Goal: Task Accomplishment & Management: Complete application form

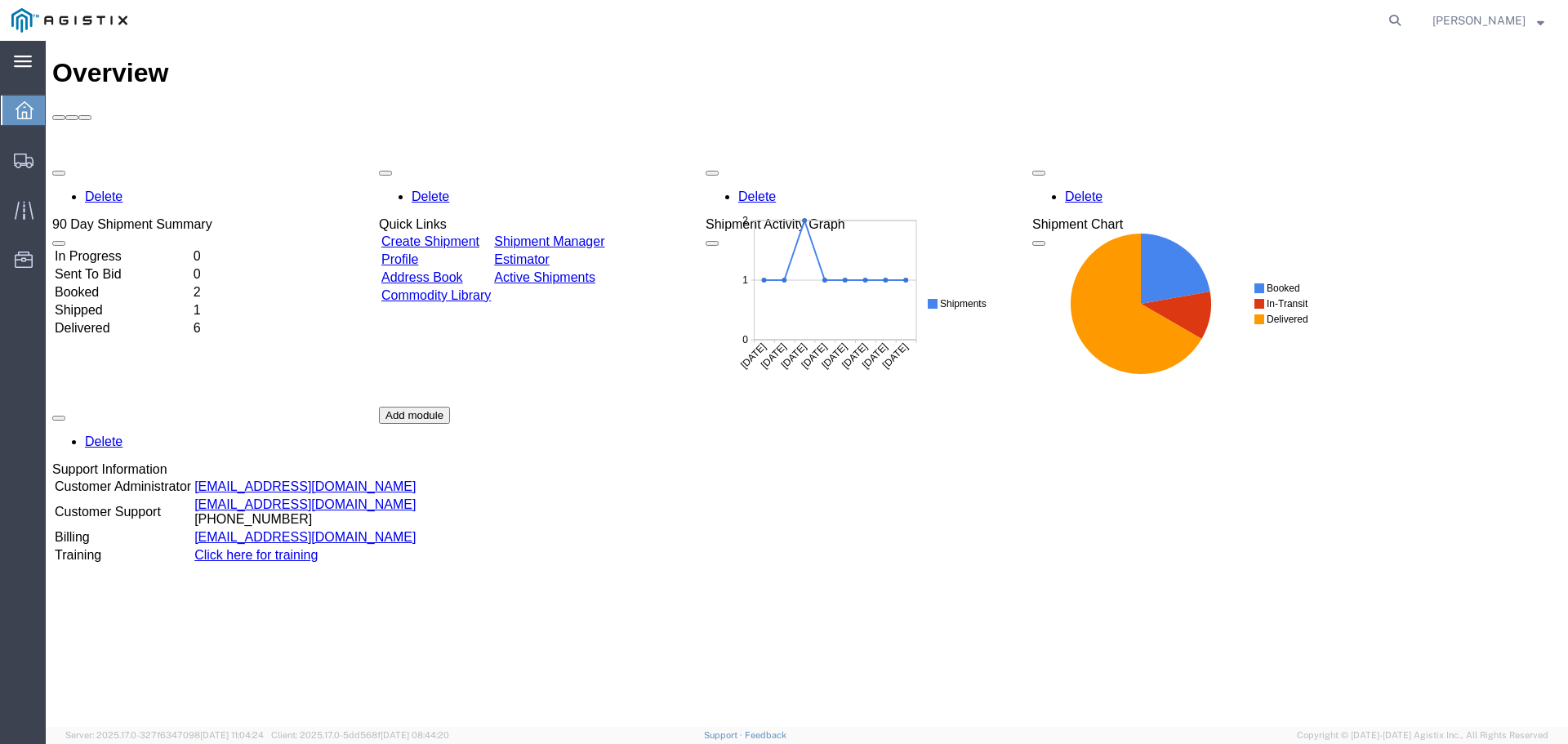
click at [24, 69] on div "main_menu Created with Sketch." at bounding box center [23, 62] width 46 height 41
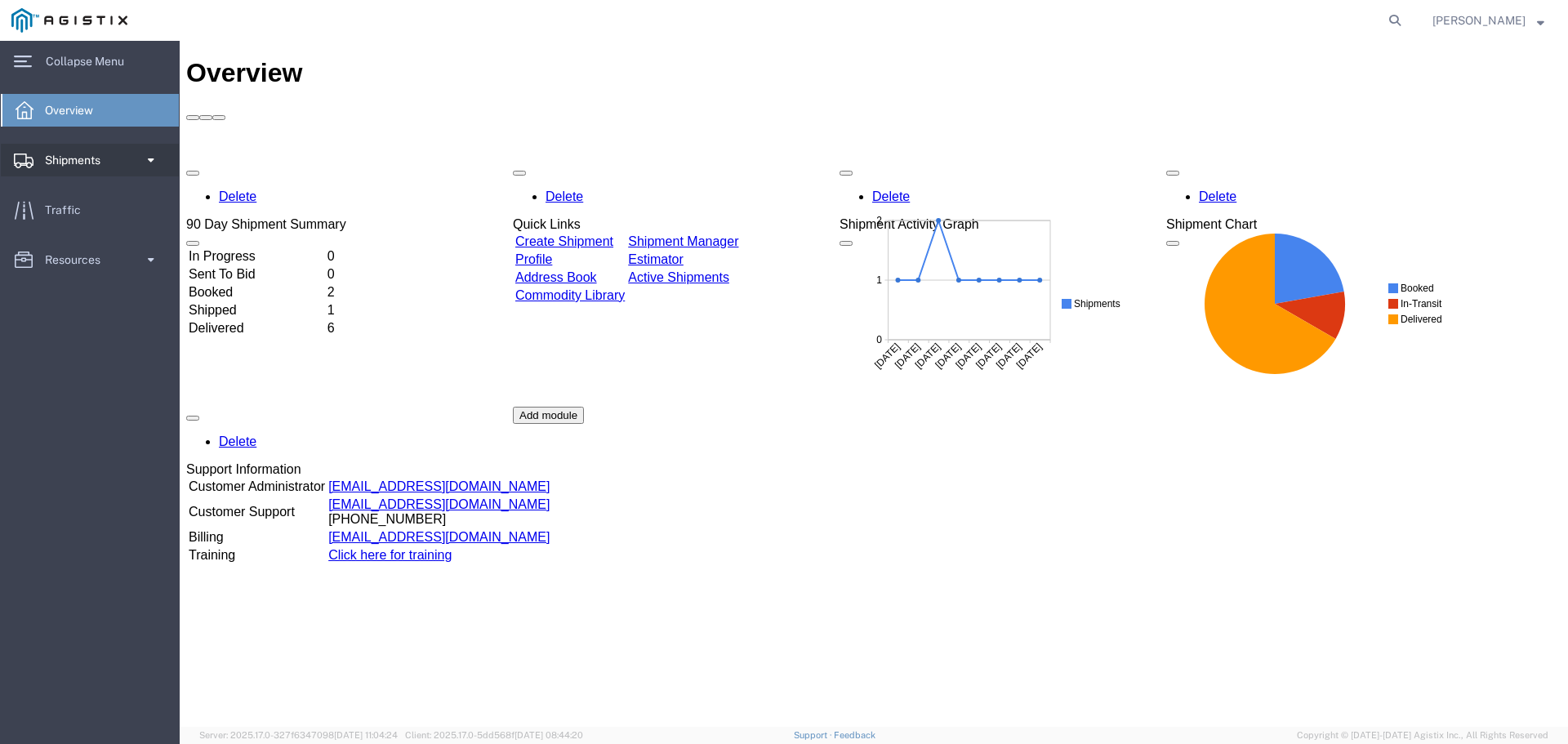
click at [93, 155] on span "Shipments" at bounding box center [78, 160] width 67 height 33
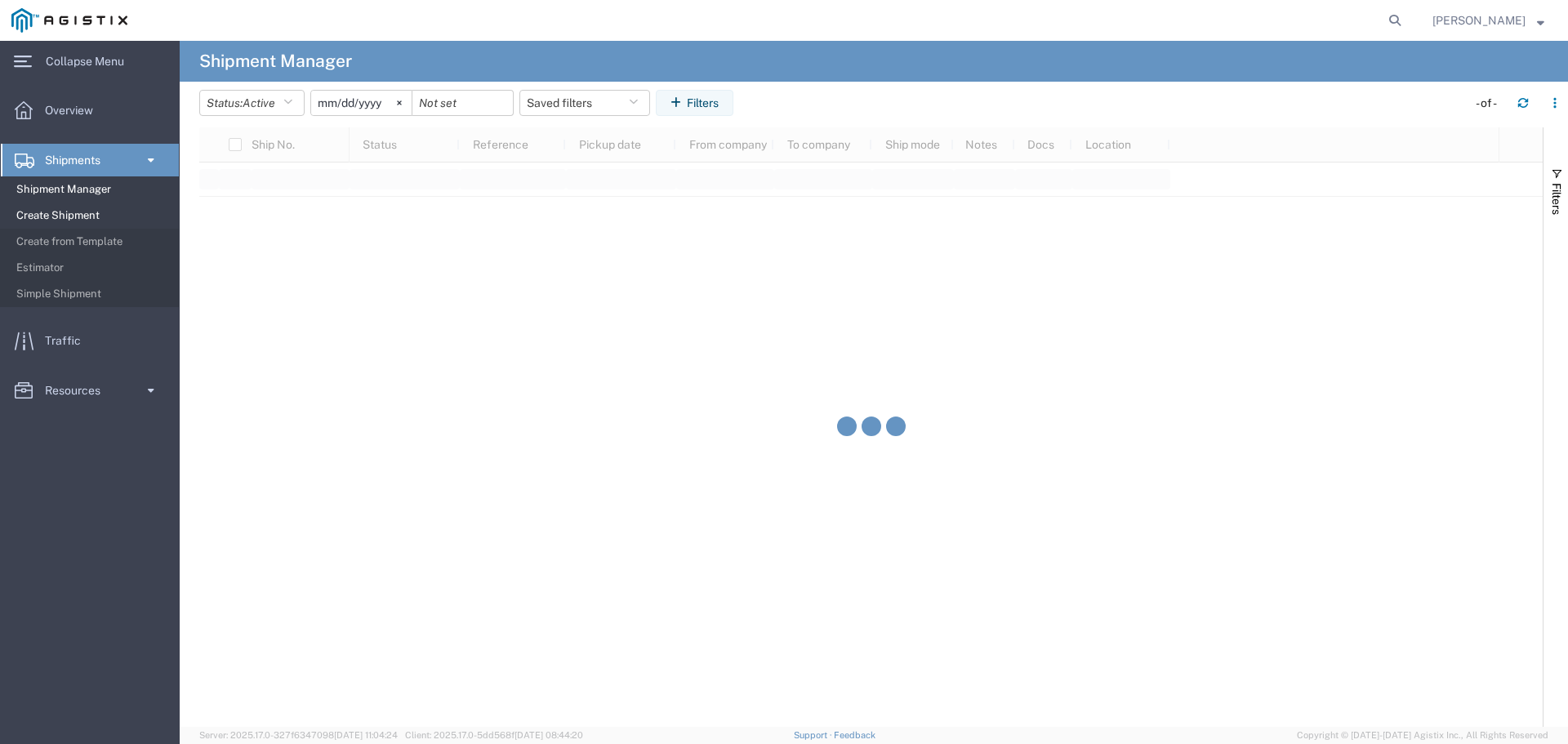
click at [85, 211] on span "Create Shipment" at bounding box center [92, 215] width 151 height 33
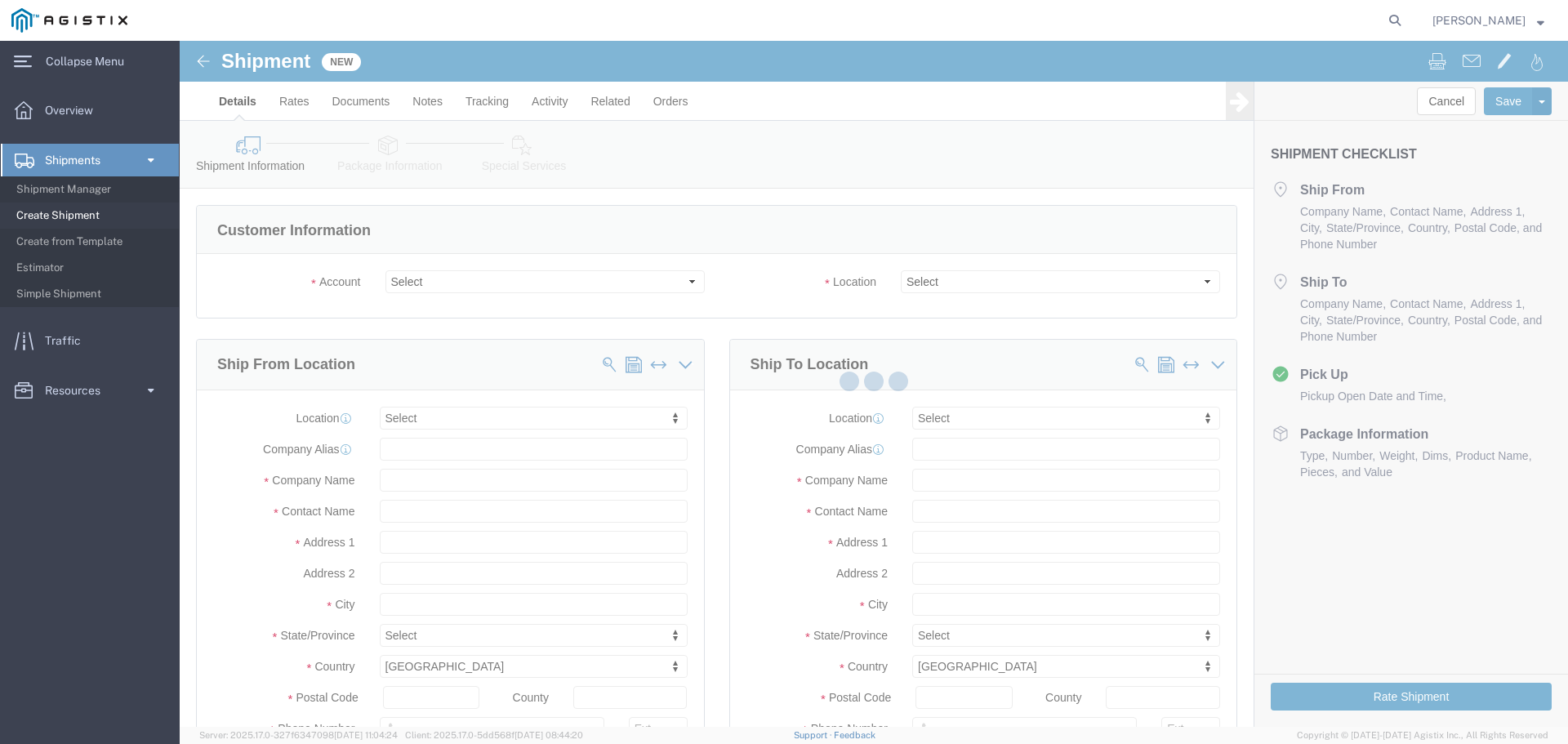
select select
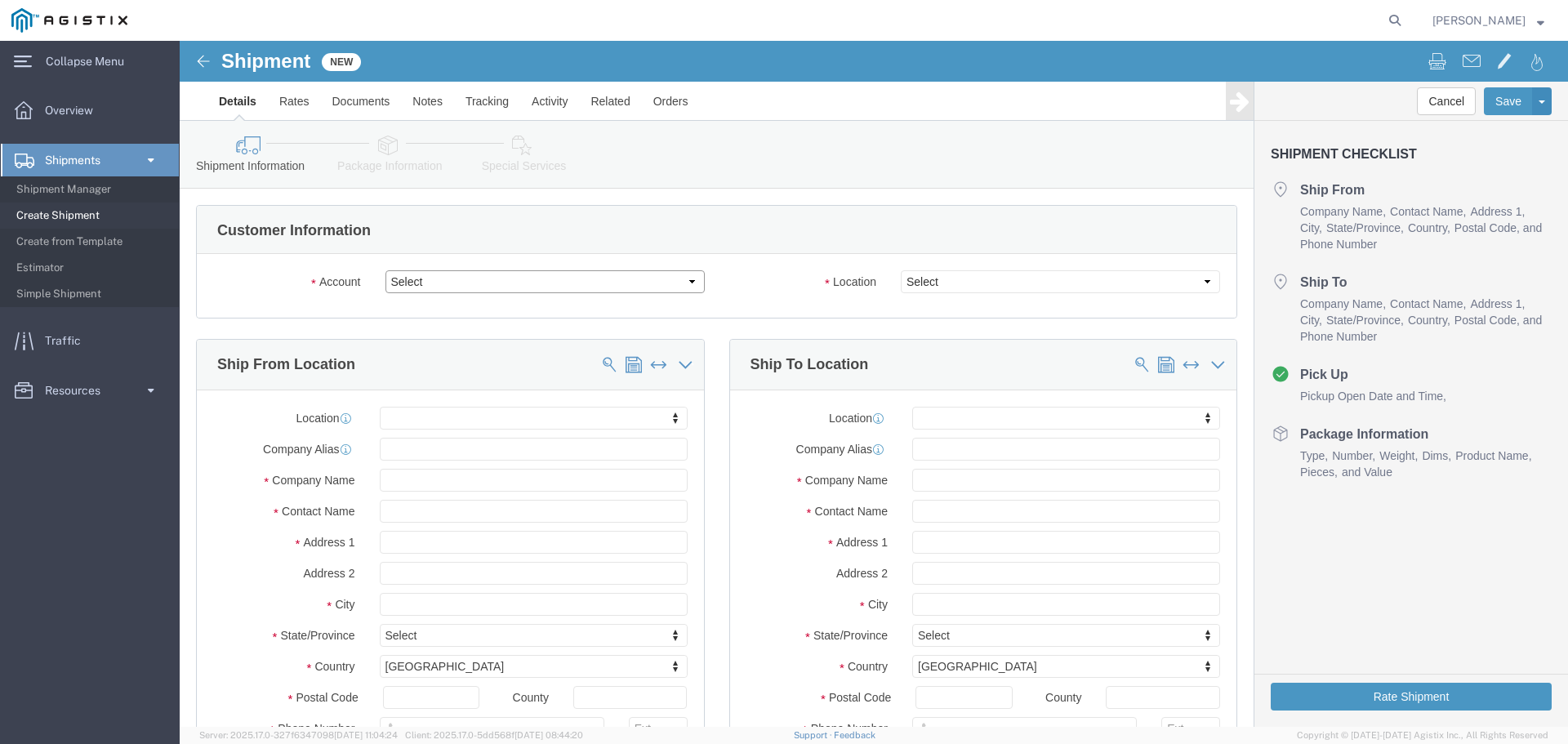
click select "Select PG&E [PERSON_NAME] International"
select select "103127"
click select "Select PG&E [PERSON_NAME] International"
select select
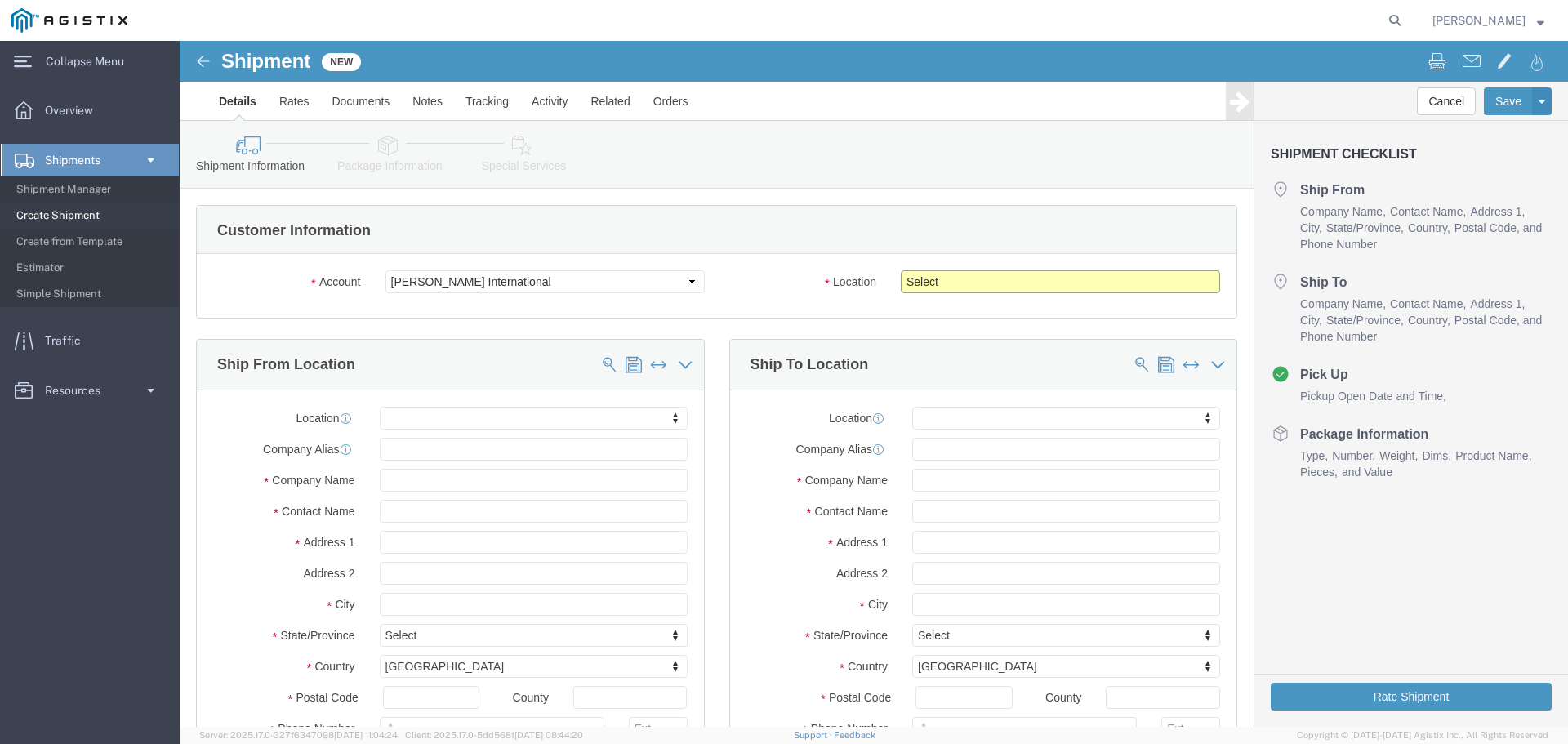
click select "Select McAllen"
select select "36051"
click select "Select McAllen"
click input "text"
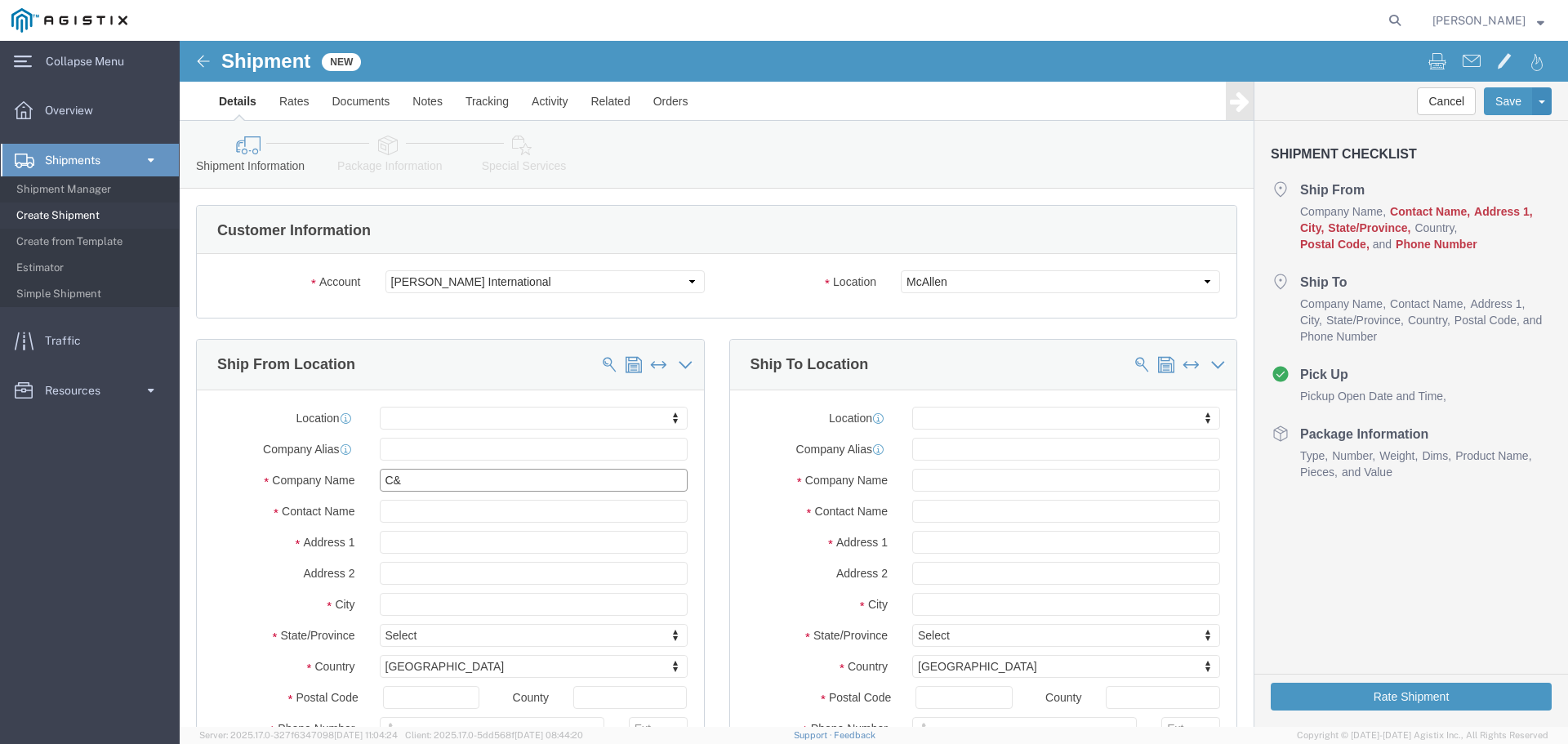
type input "C&D"
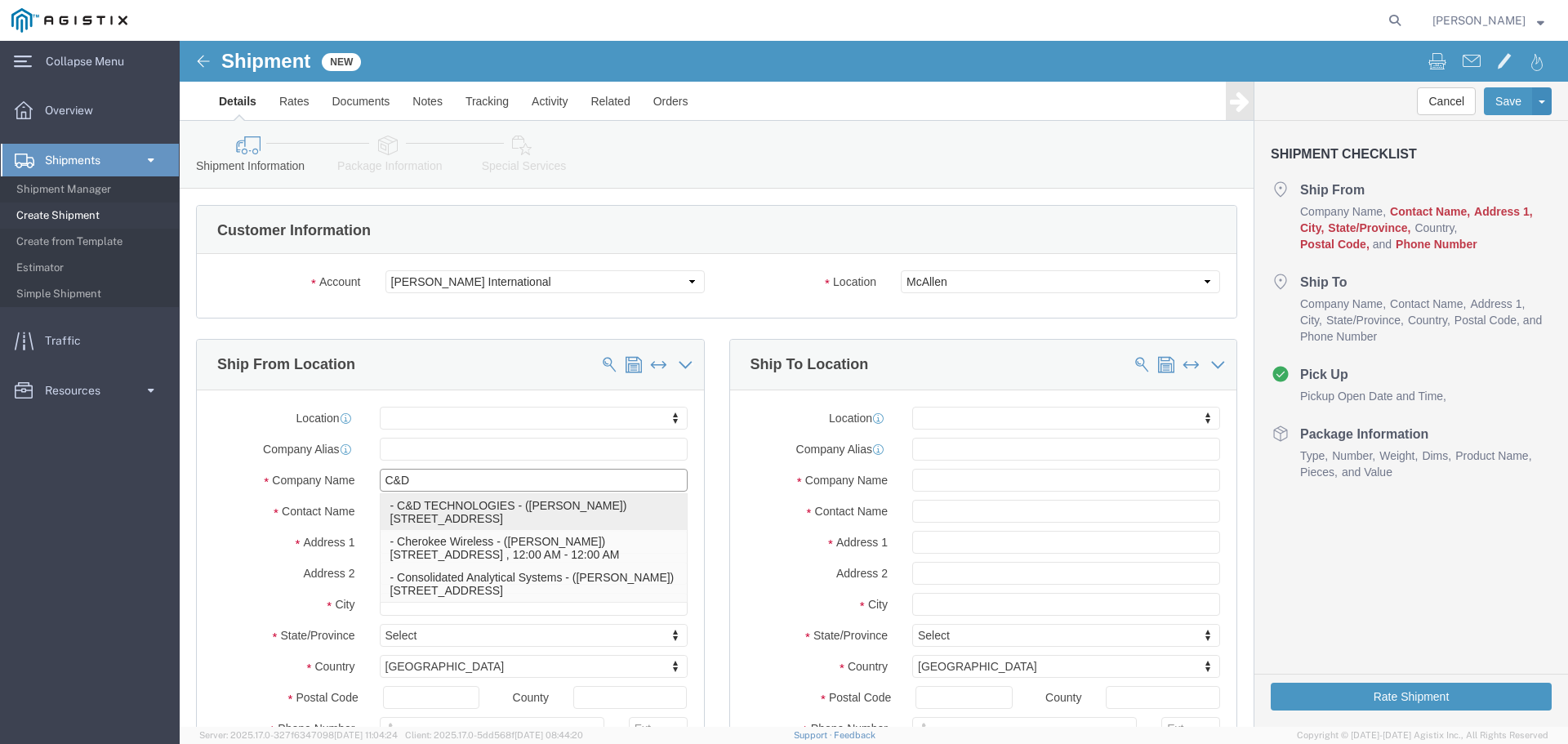
click p "- C&D TECHNOLOGIES - ([PERSON_NAME]) [STREET_ADDRESS]"
select select "[GEOGRAPHIC_DATA]"
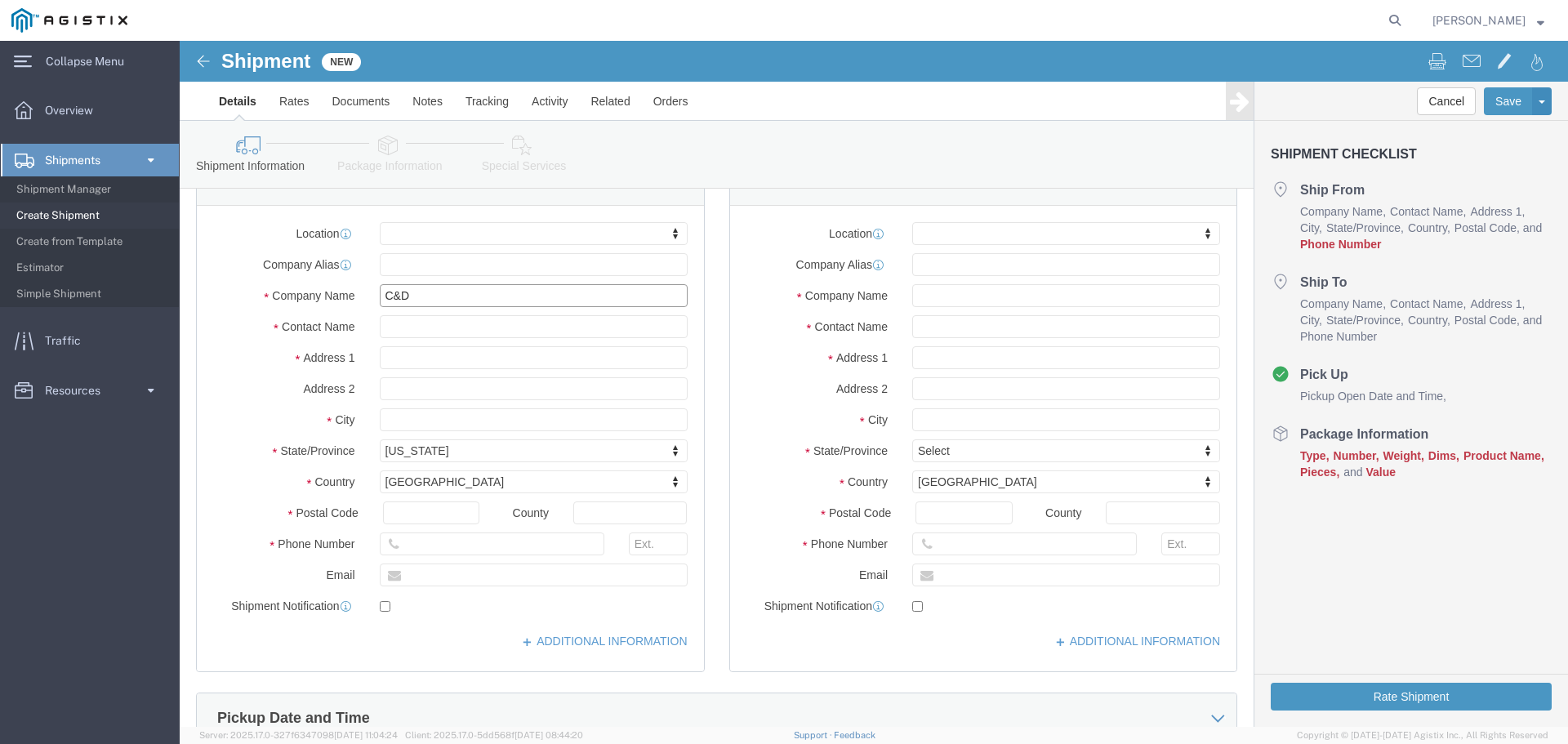
scroll to position [245, 0]
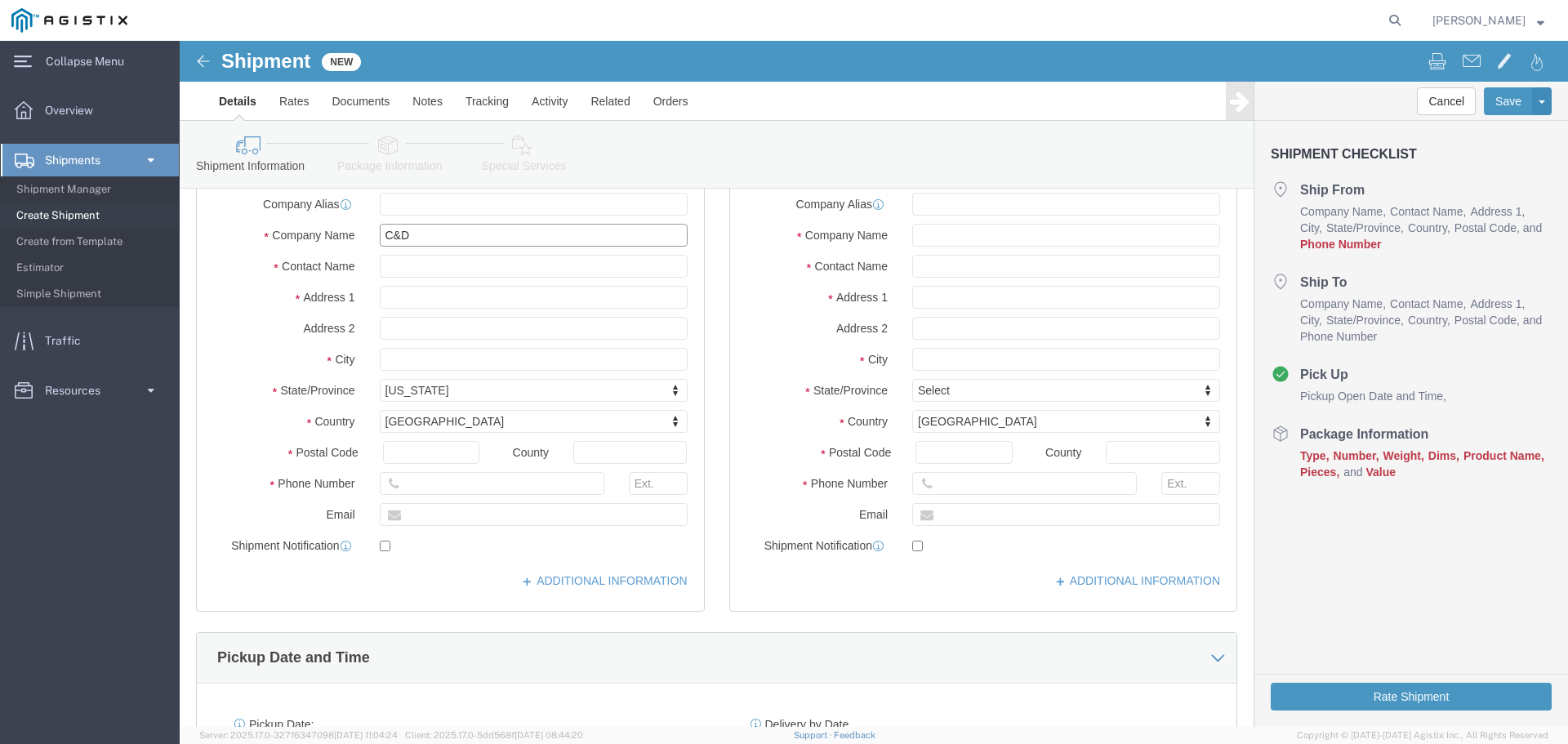
type input "C&D TECHNOLOGIES"
click input "text"
type input "[PHONE_NUMBER]"
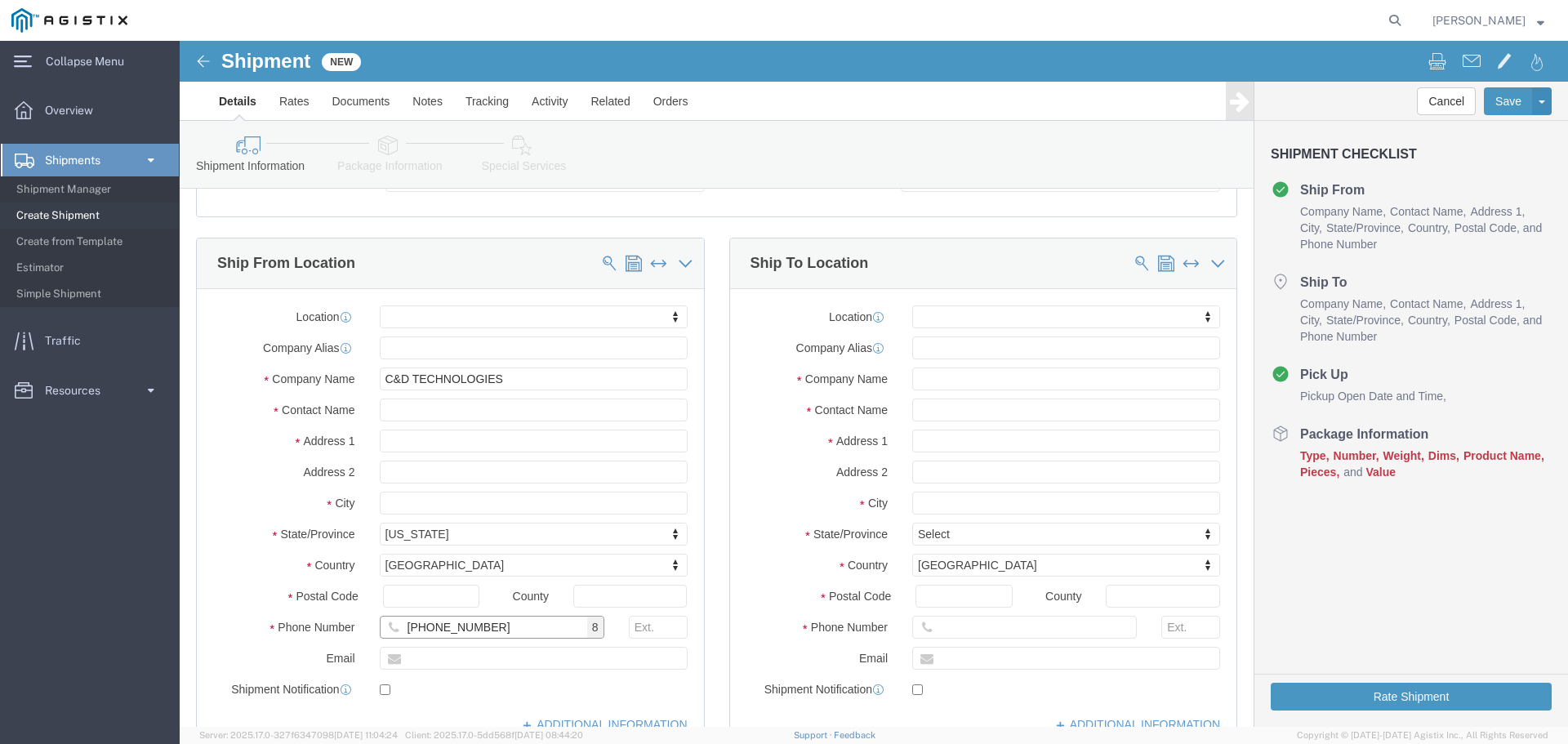
scroll to position [81, 0]
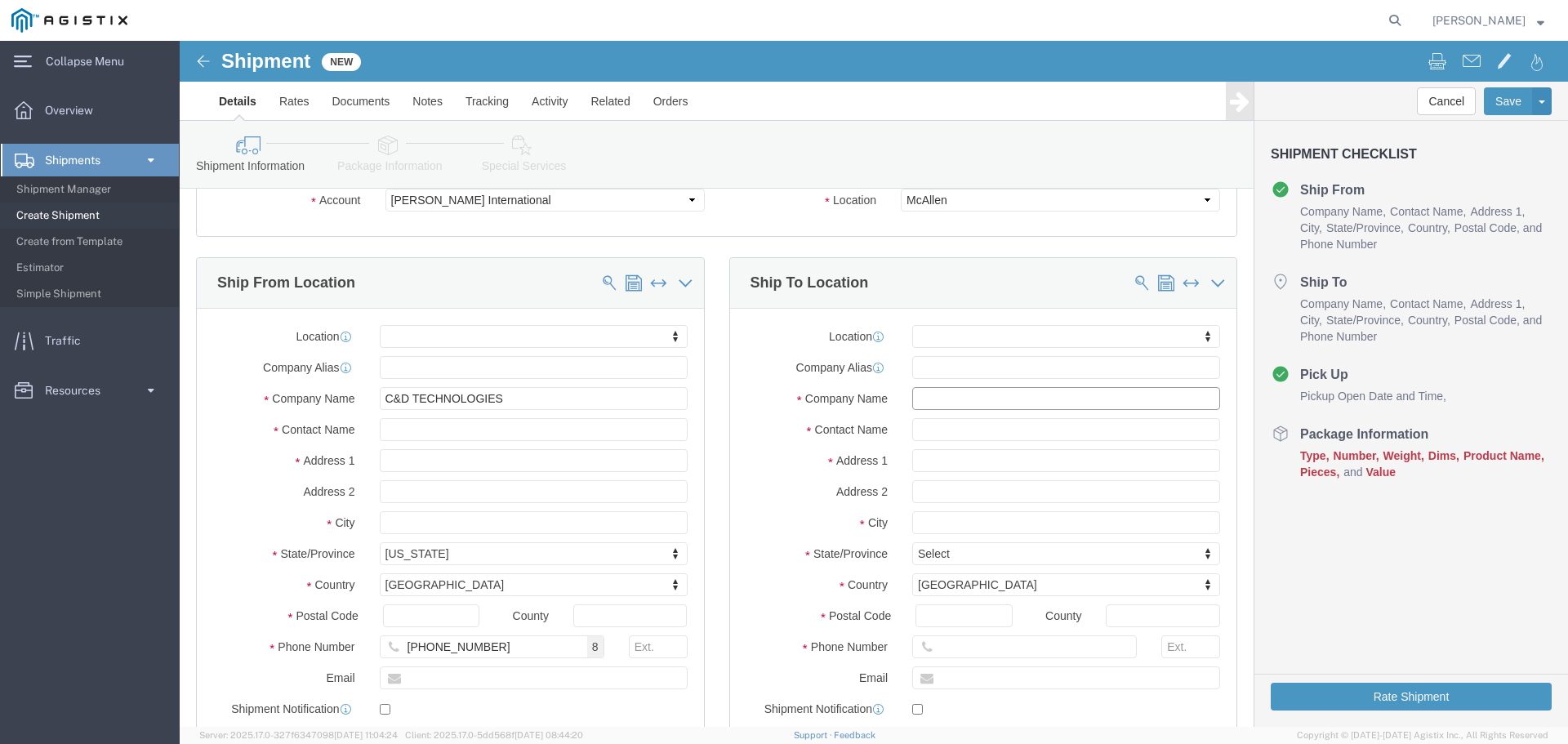
click input "text"
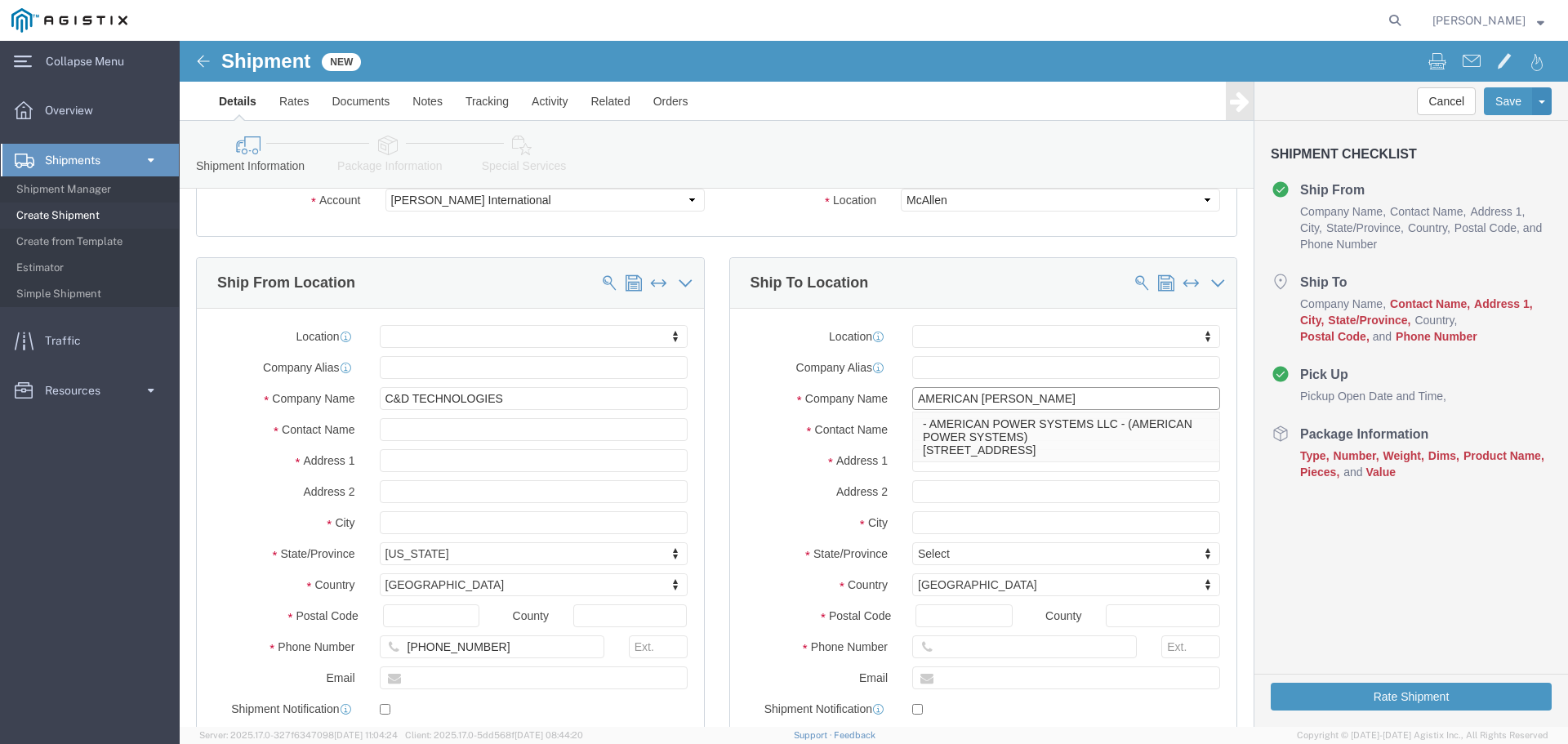
type input "AMERICAN POWER"
click p "- AMERICAN POWER SYSTEMS LLC - (AMERICAN POWER SYSTEMS) [STREET_ADDRESS]"
select select "CA"
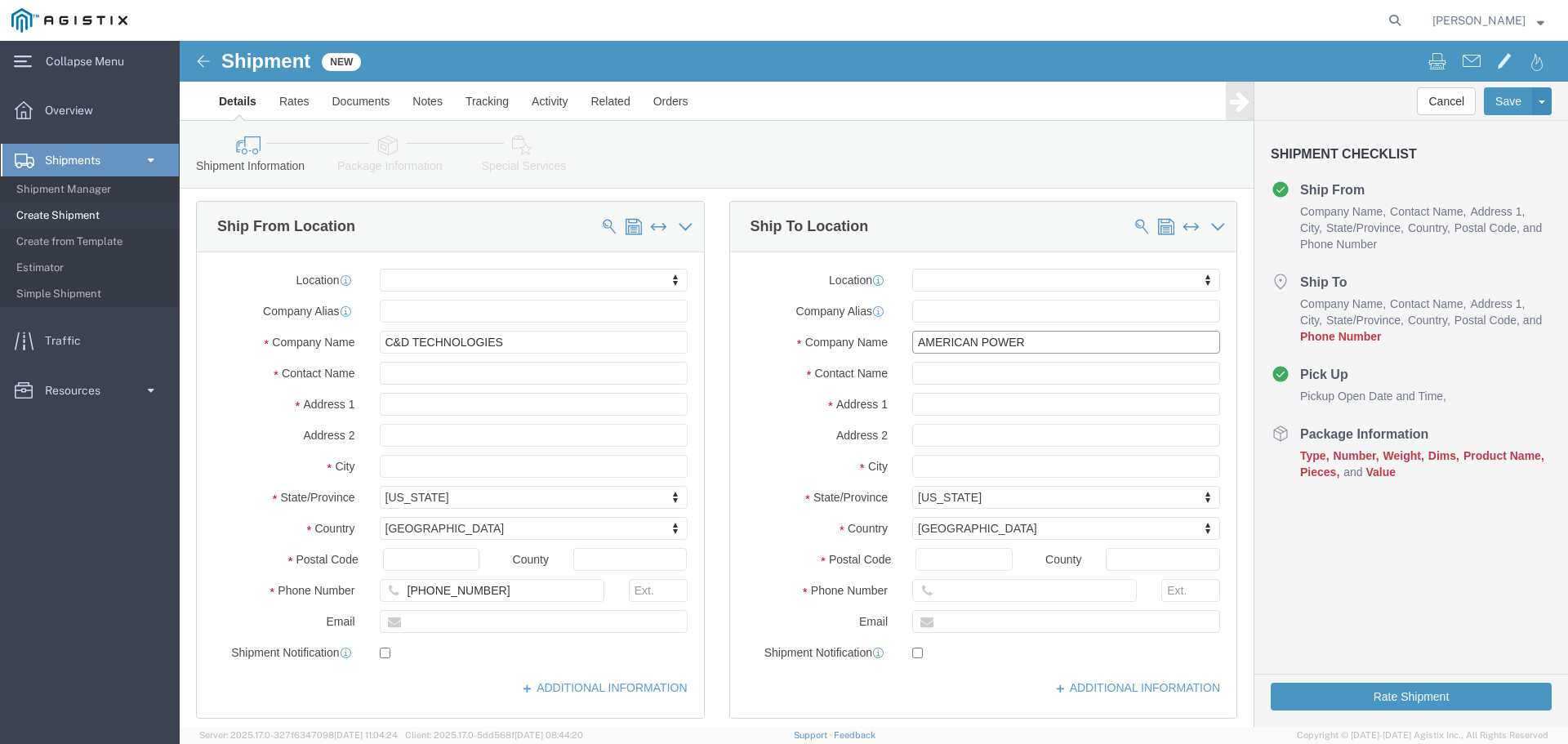
scroll to position [164, 0]
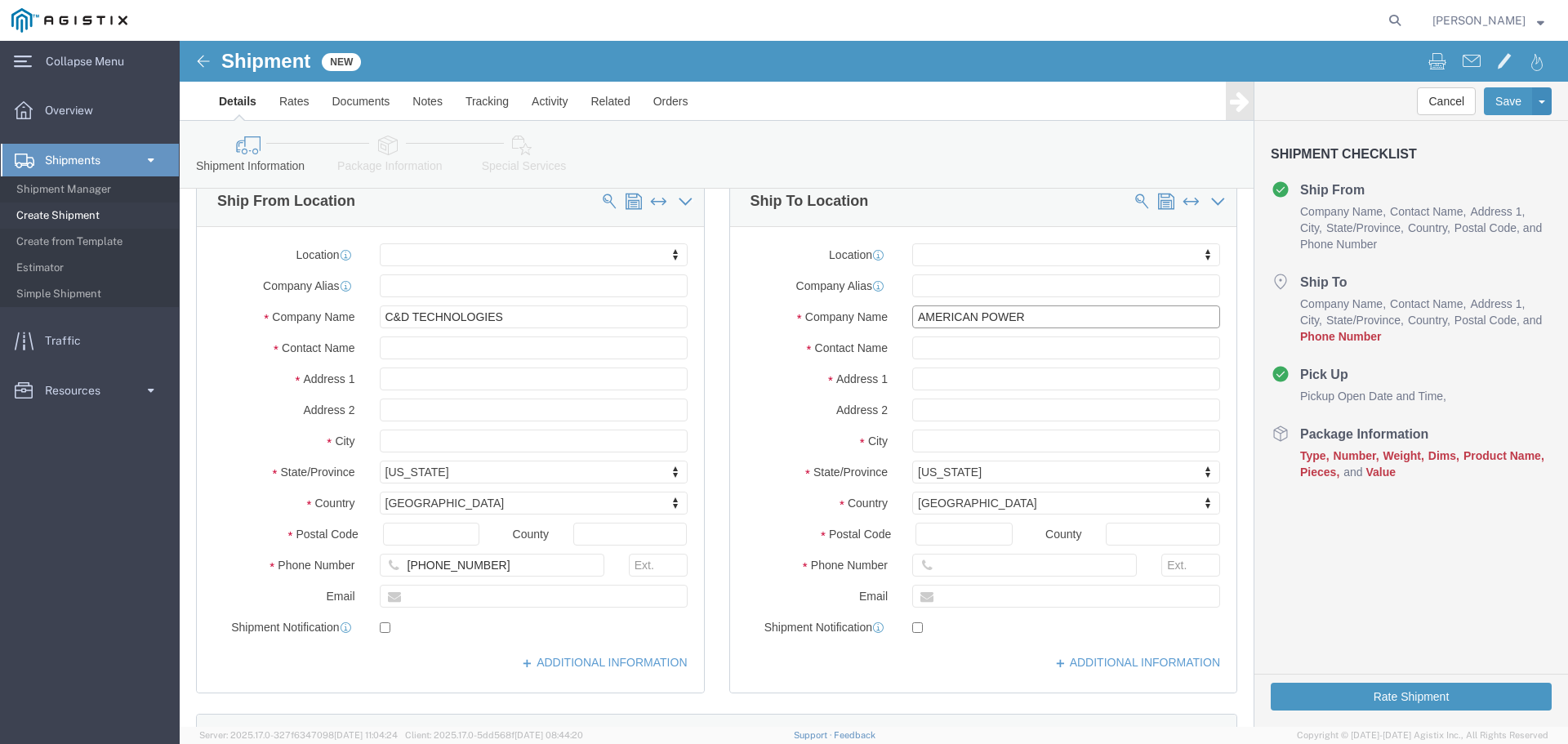
type input "AMERICAN POWER SYSTEMS LLC"
click input "text"
type input "2094678999"
click div "Location My Profile Location (OBSOLETE) [PERSON_NAME] SC - GC TRAILER (OBSOLETE…"
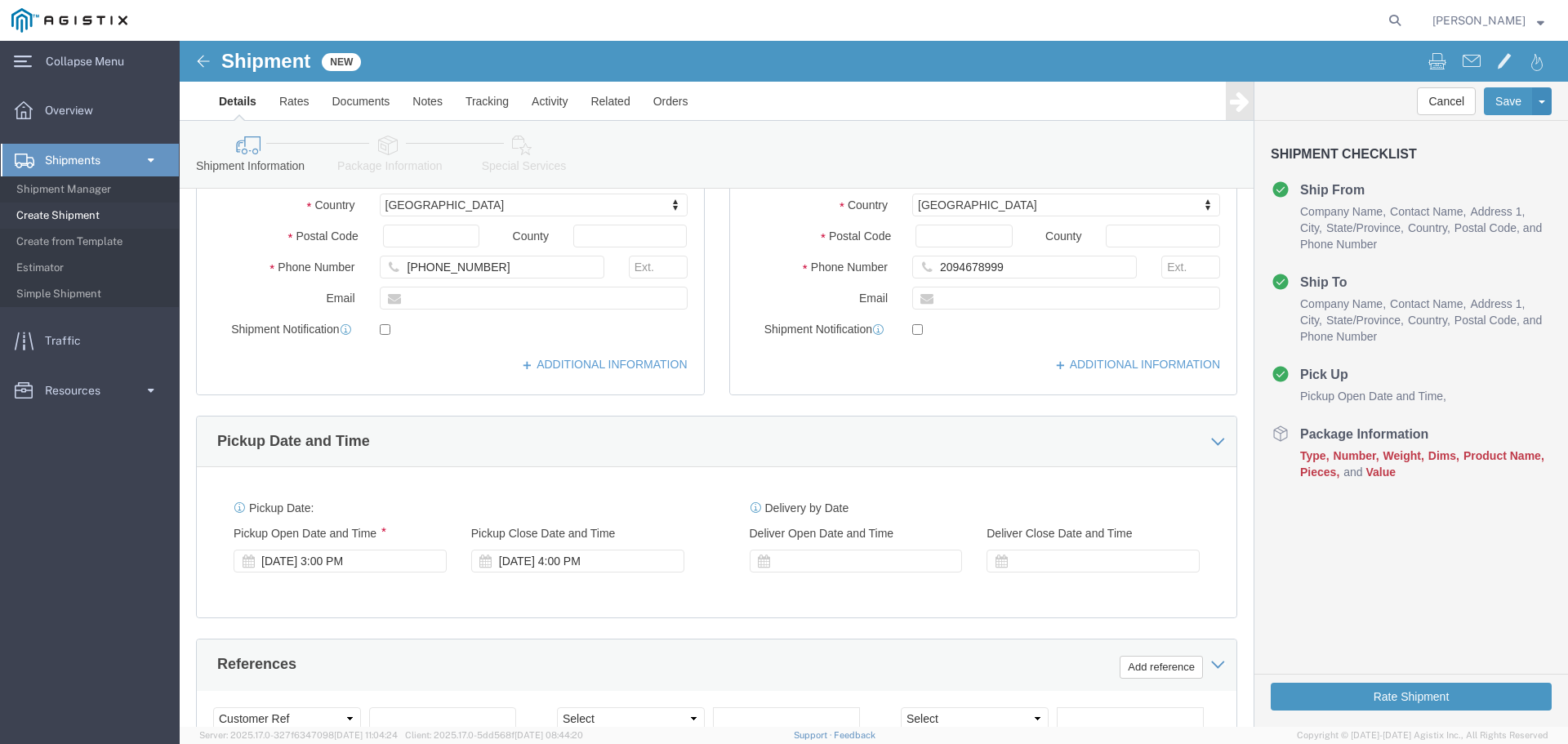
scroll to position [490, 0]
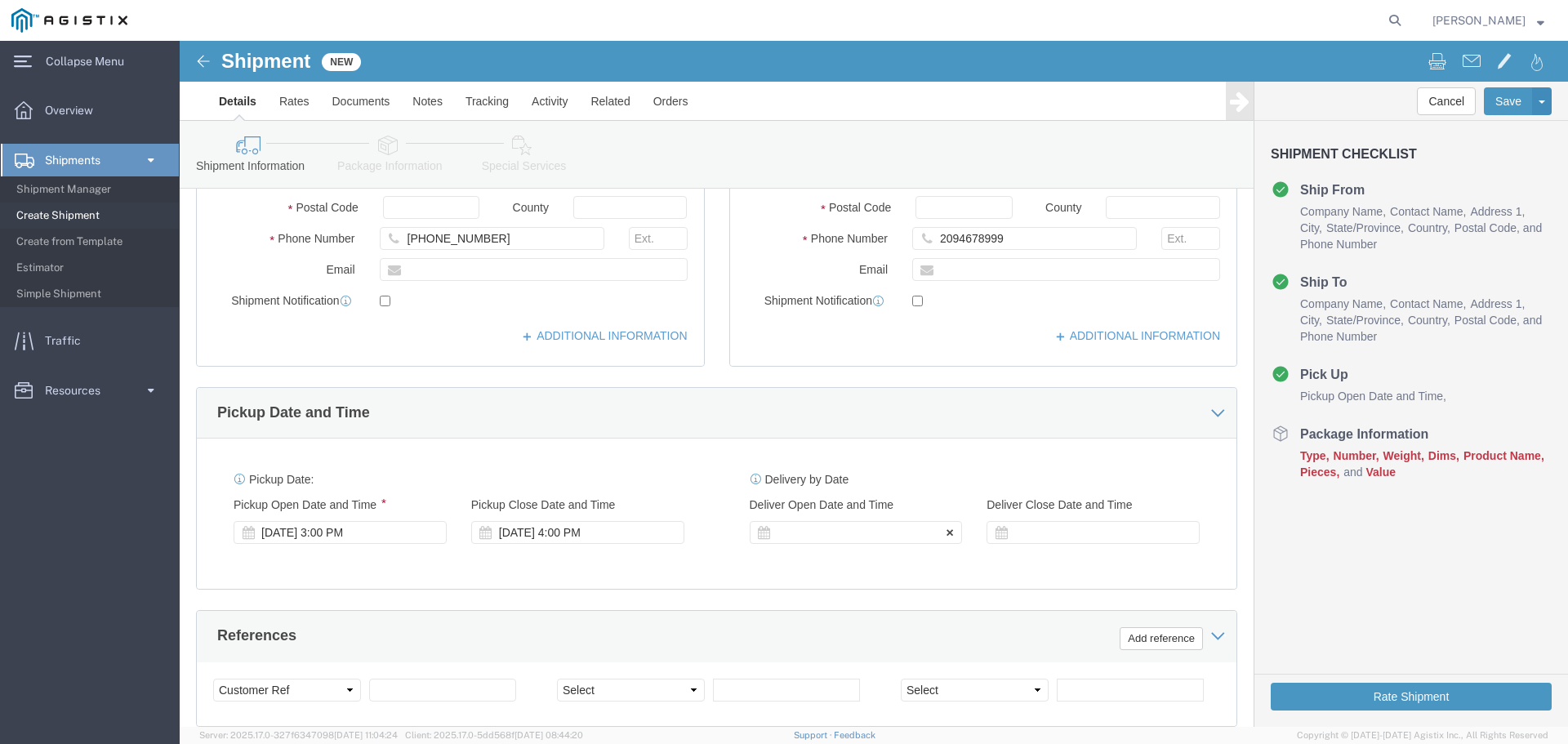
click div
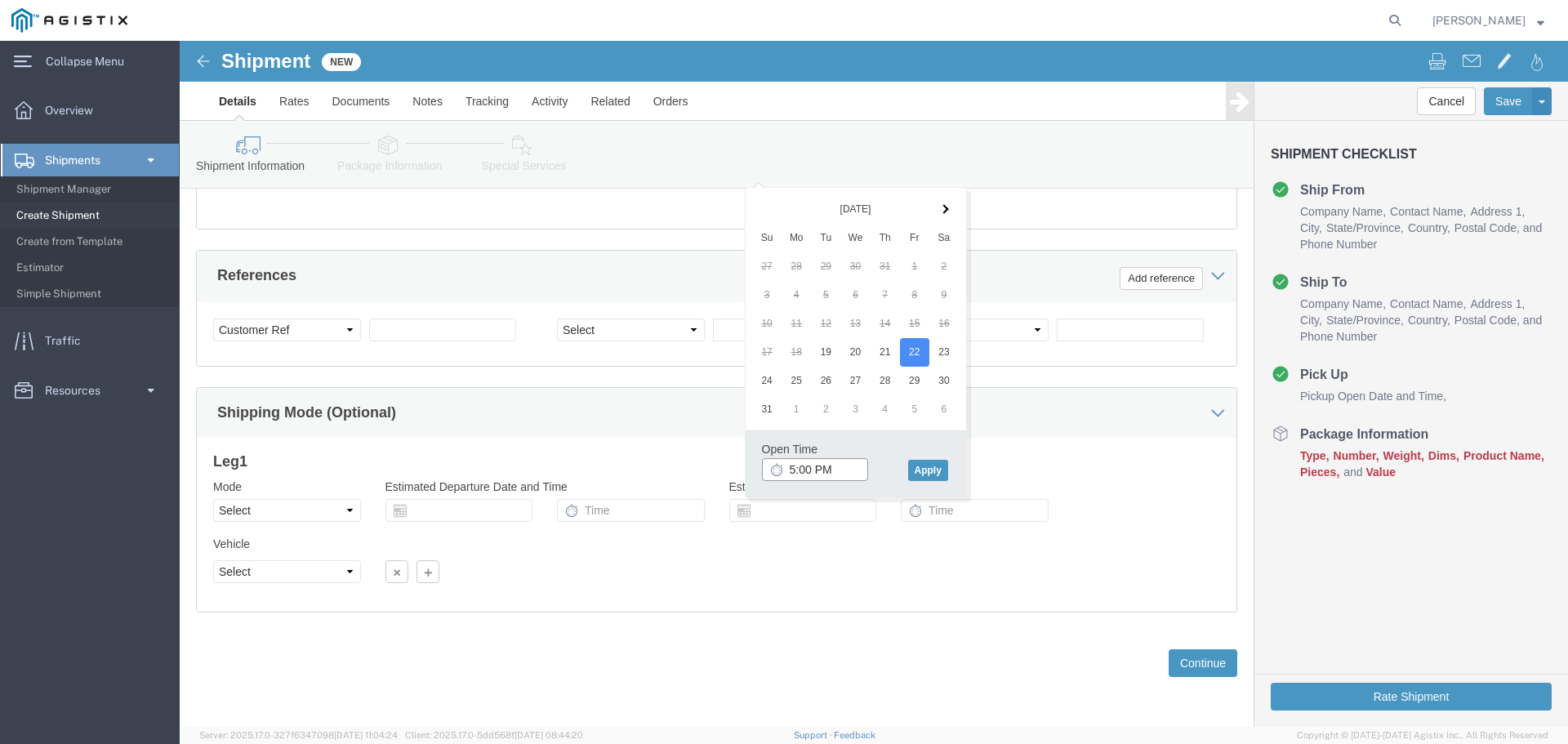
click input "5:00 PM"
type input "8:00 PM"
click button "Apply"
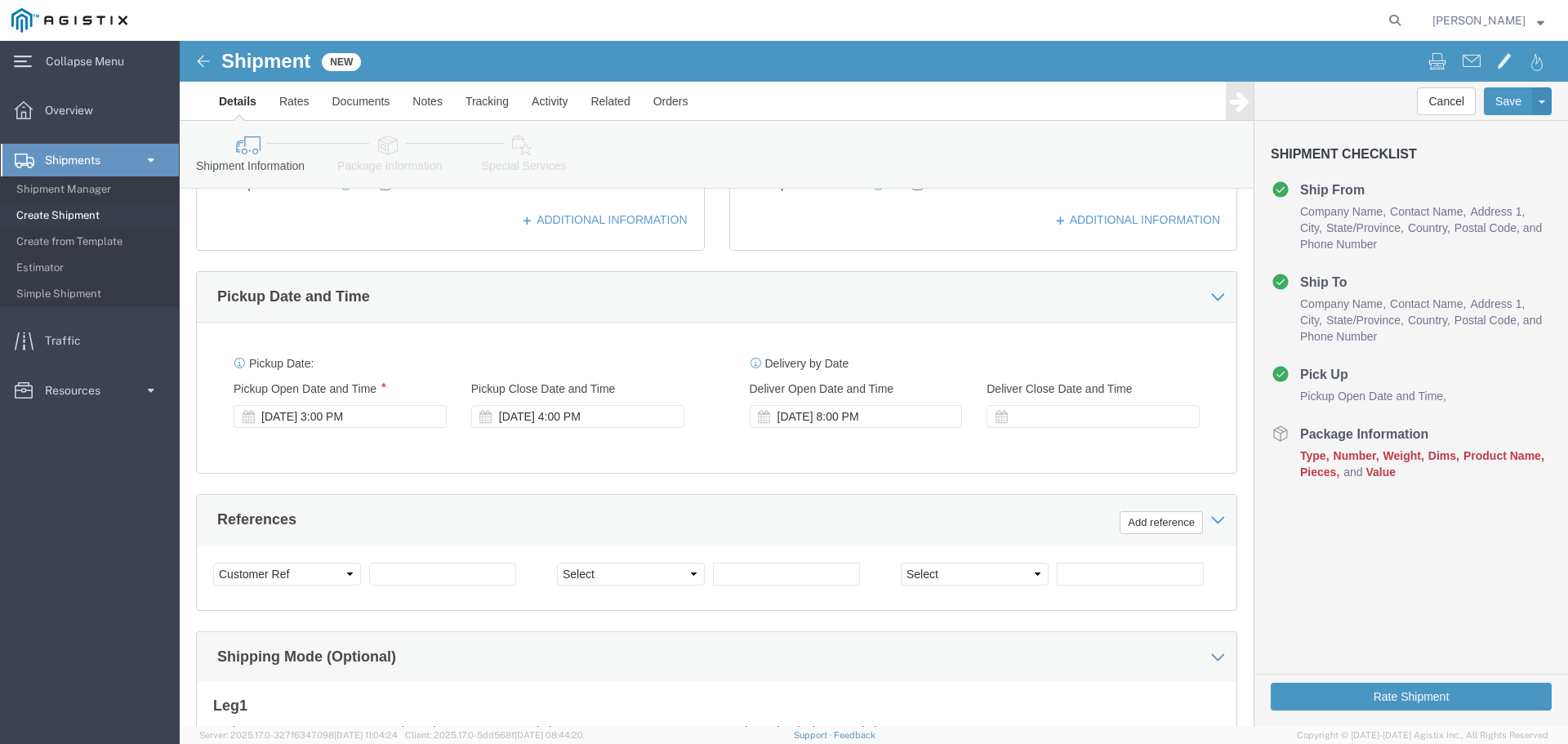
scroll to position [605, 0]
click div
click input "9:00 PM"
type input "5:00 PM"
click div "[DATE] 8:00 PM"
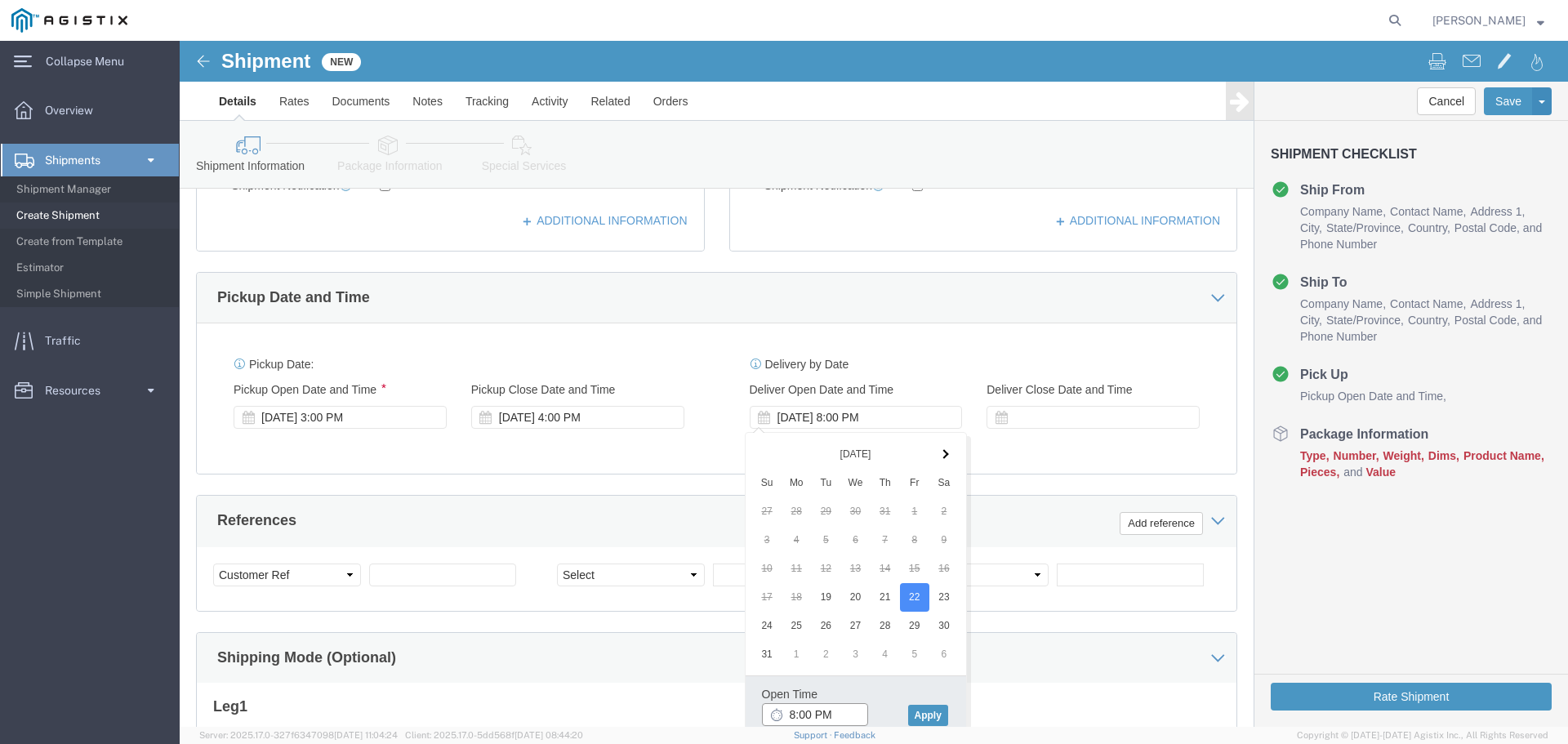
click input "8:00 PM"
type input "8:00 AM"
click button "Apply"
click div
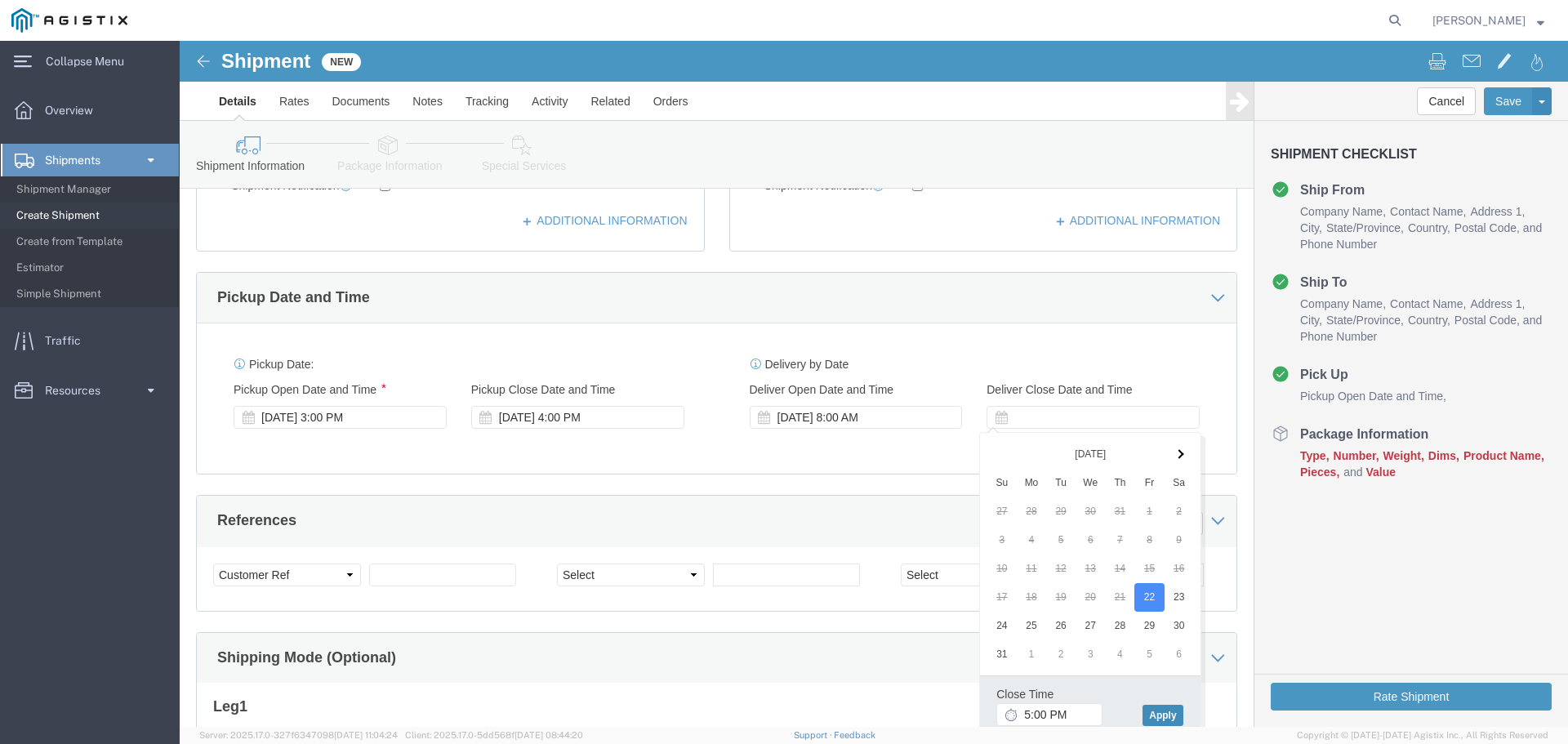
click button "Apply"
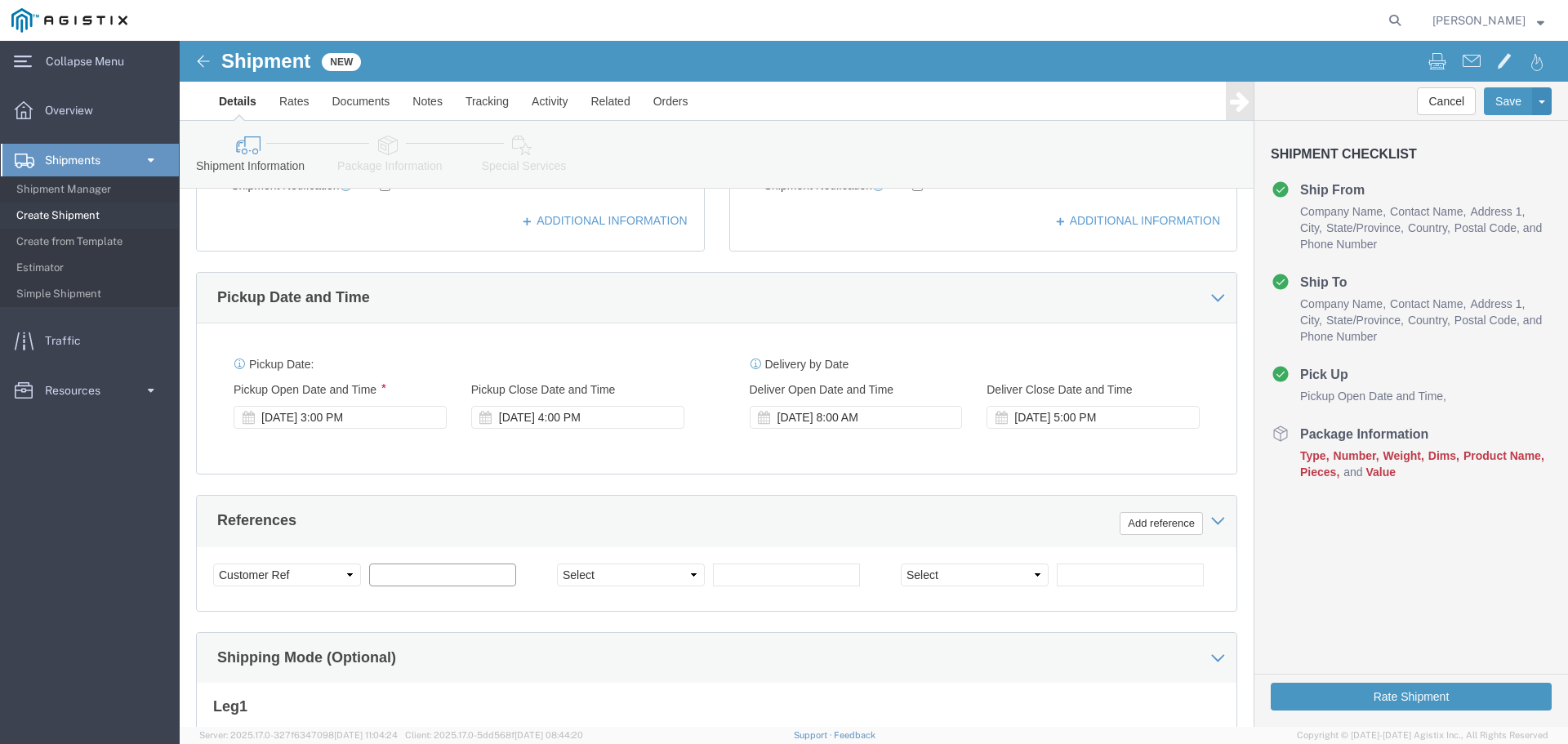
click input "text"
type input "2701208873"
click select "Select Account Type Activity ID Airline Appointment Number ASN Batch Request # …"
click input "text"
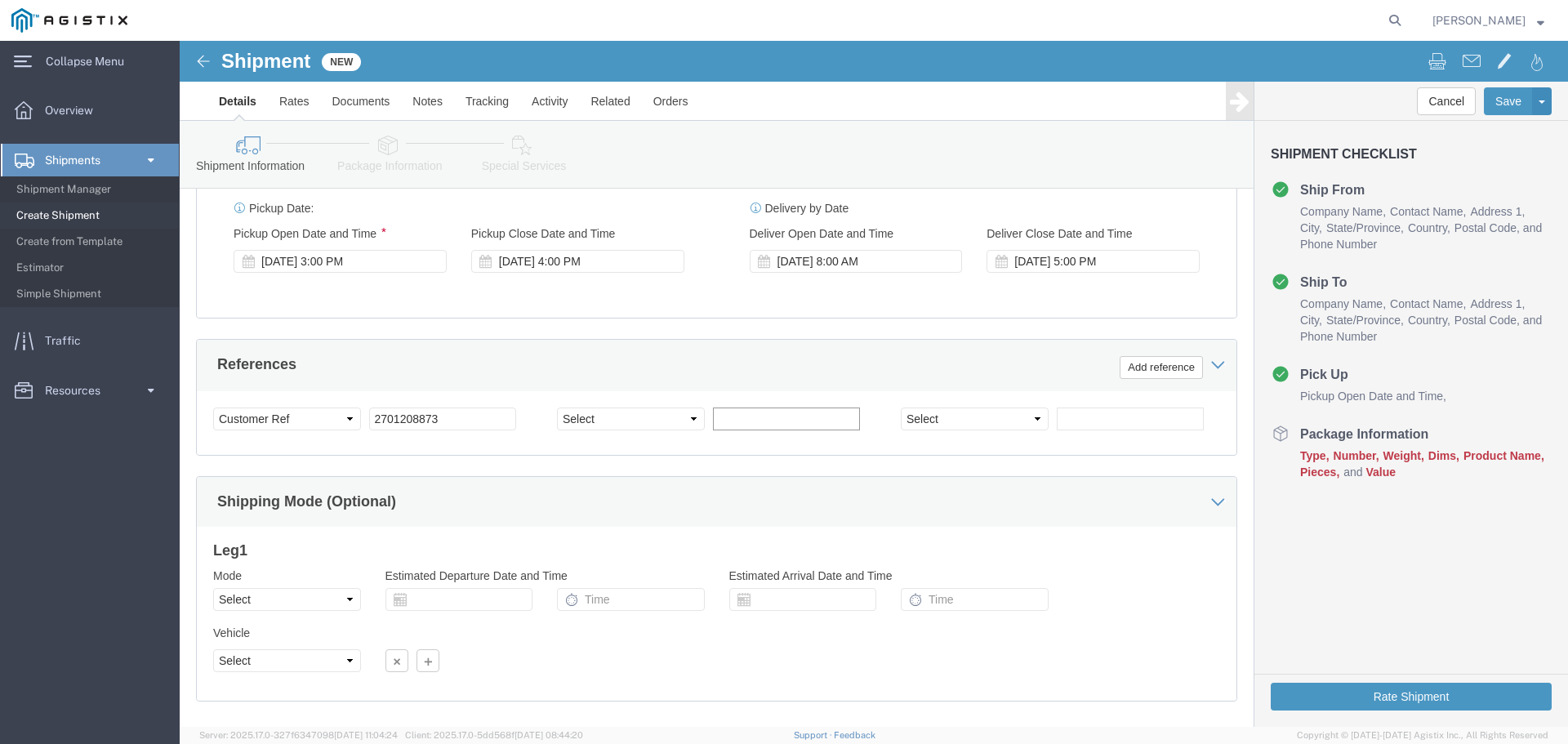
scroll to position [769, 0]
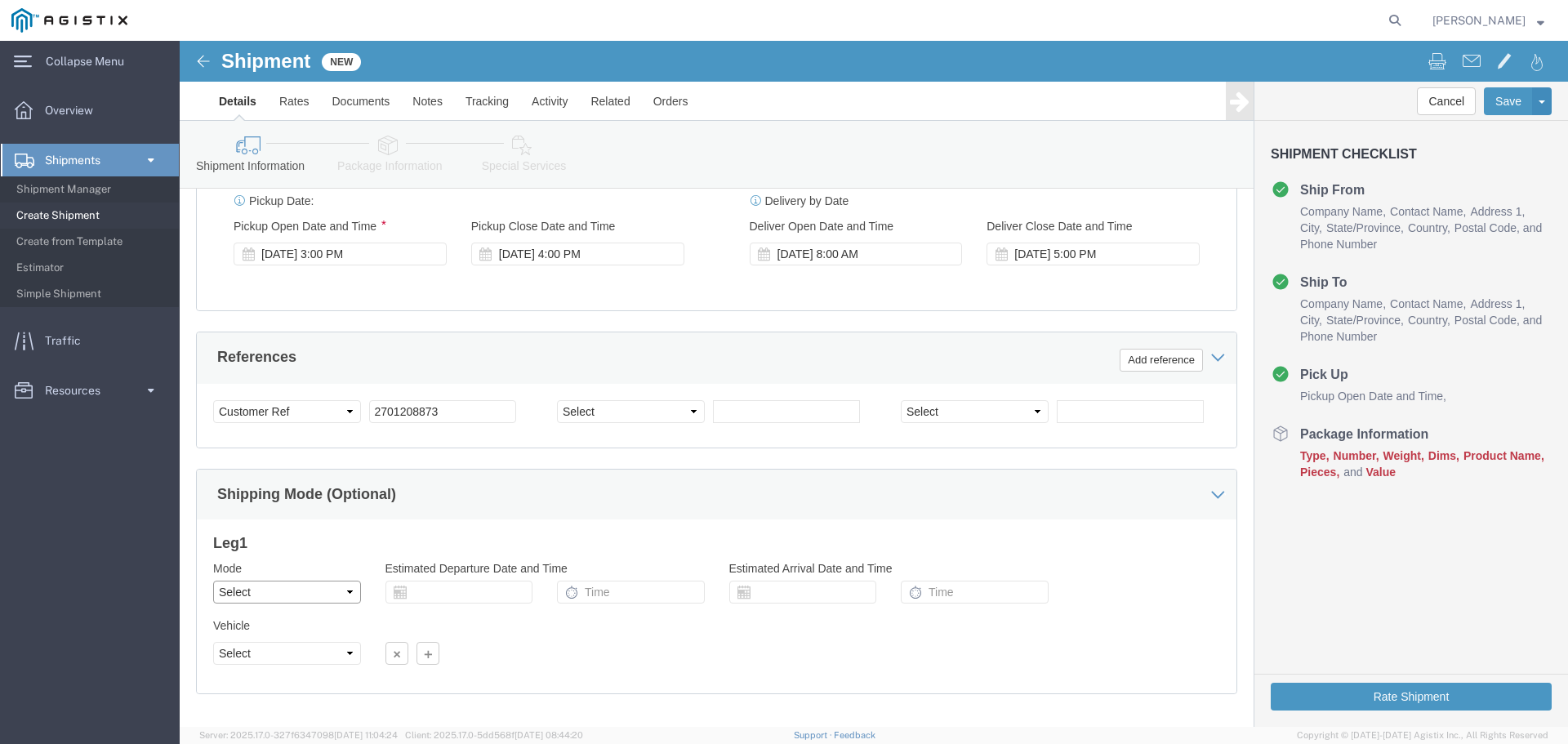
click select "Select Air Less than Truckload Multi-Leg Ocean Freight Rail Small Parcel Truckl…"
select select "LTL"
click select "Select Air Less than Truckload Multi-Leg Ocean Freight Rail Small Parcel Truckl…"
click select "Select Straight Truck"
select select "STTR"
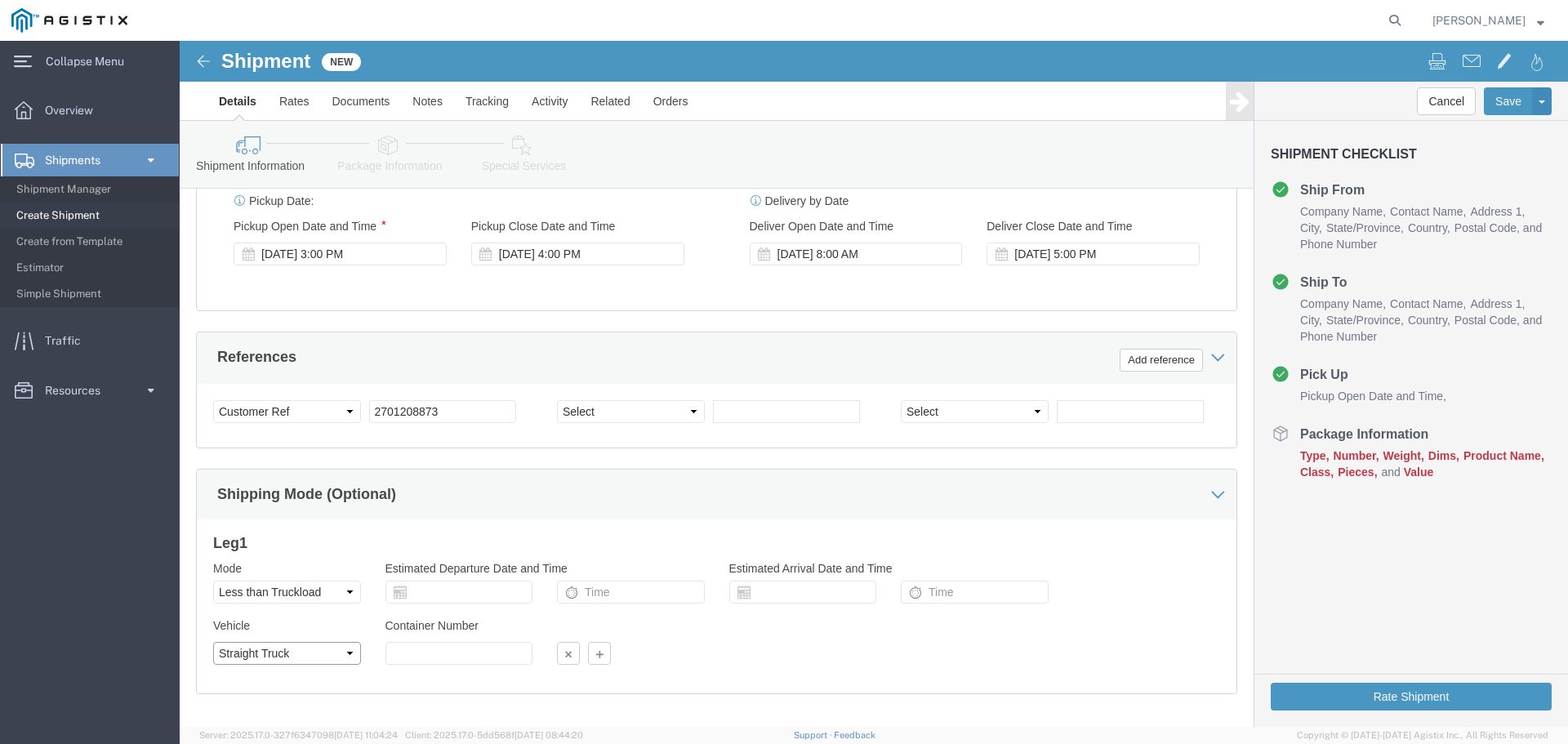
click select "Select Straight Truck"
click input "text"
click div "Leg 1 Mode Select Air Less than Truckload Multi-Leg Ocean Freight Rail Small Pa…"
click input "text"
click td "19"
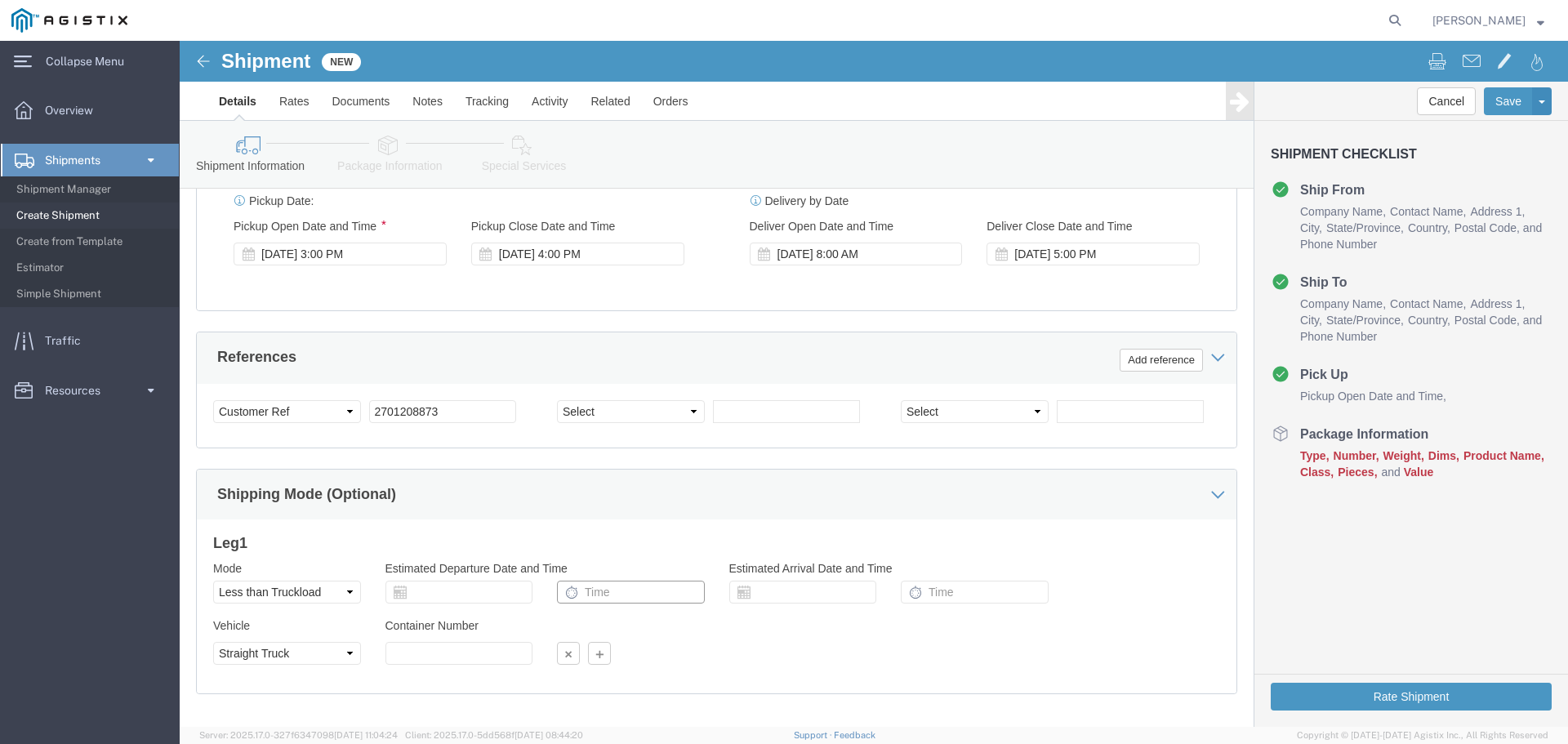
click input "text"
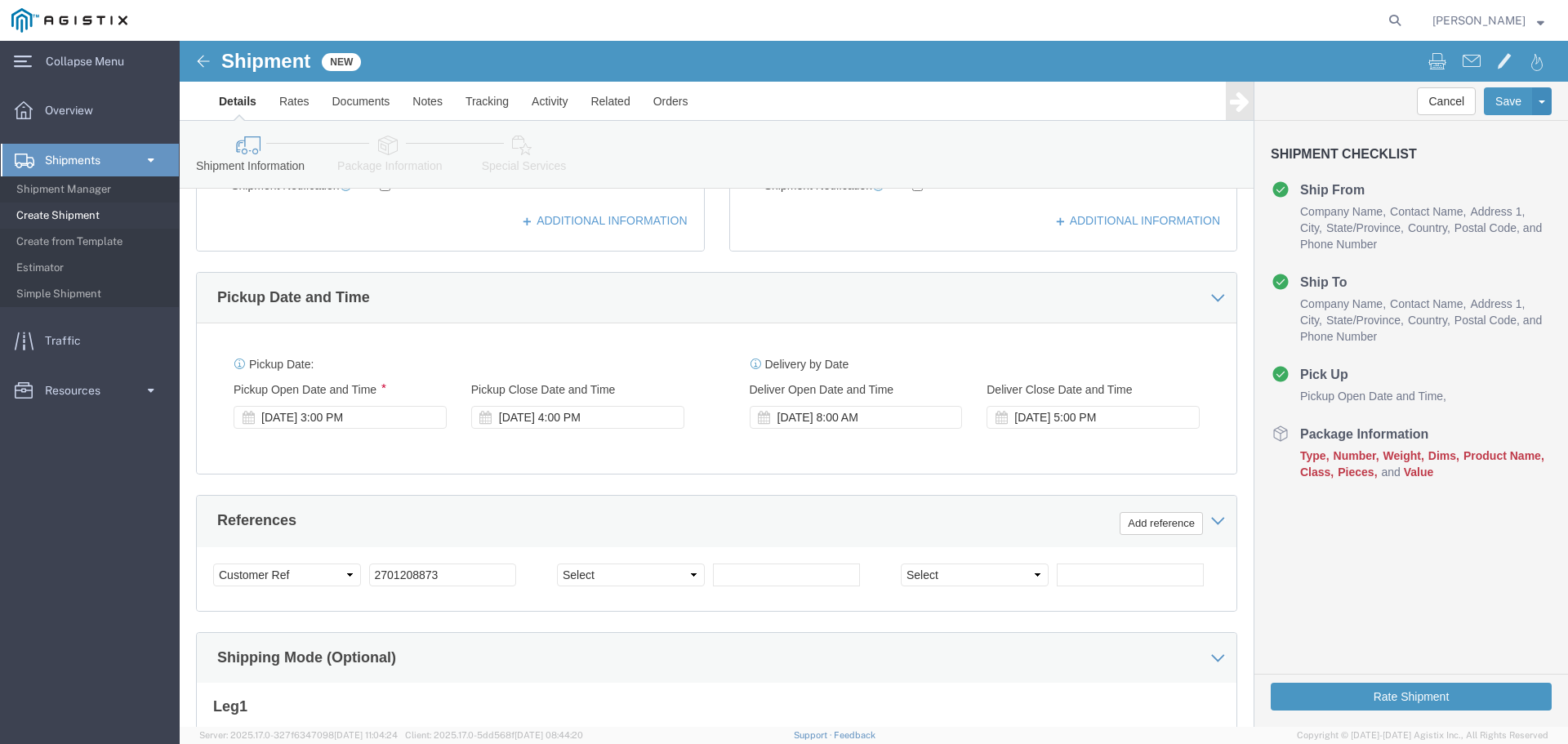
scroll to position [441, 0]
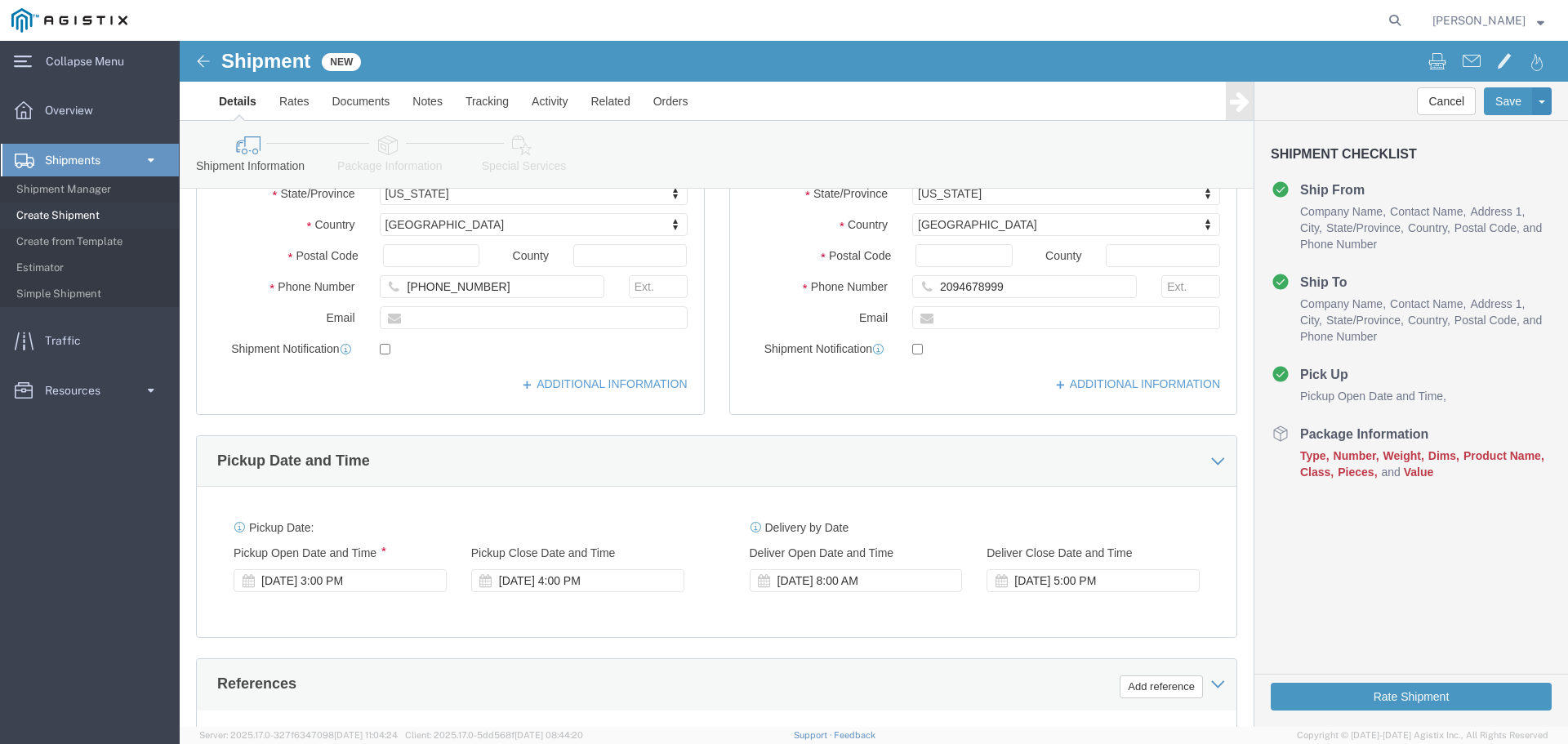
type input "5:00 PM"
